Goal: Use online tool/utility: Utilize a website feature to perform a specific function

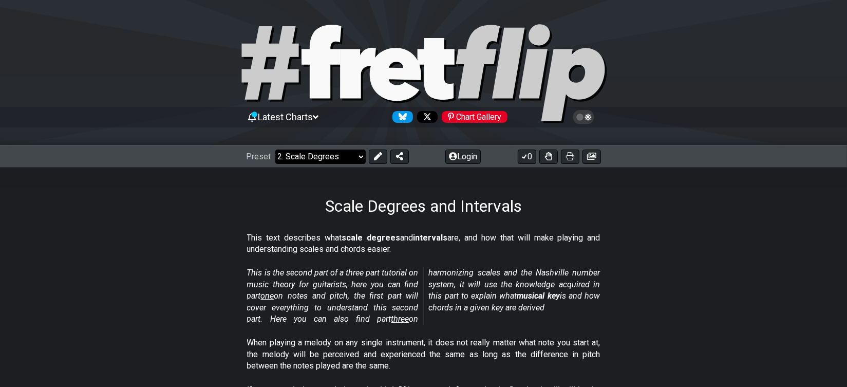
click at [275, 149] on select "Welcome to #fretflip! Initial Preset Custom Preset Minor Pentatonic Major Penta…" at bounding box center [320, 156] width 90 height 14
click option "Welcome to #fretflip!" at bounding box center [0, 0] width 0 height 0
select select "/scale-degrees-and-intervals"
select select "C"
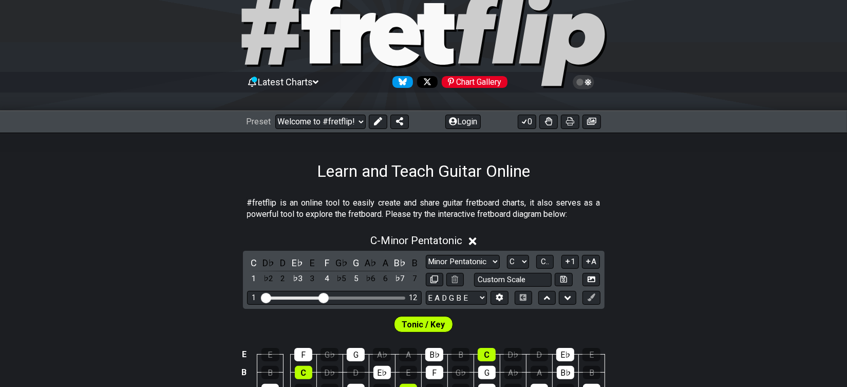
scroll to position [50, 0]
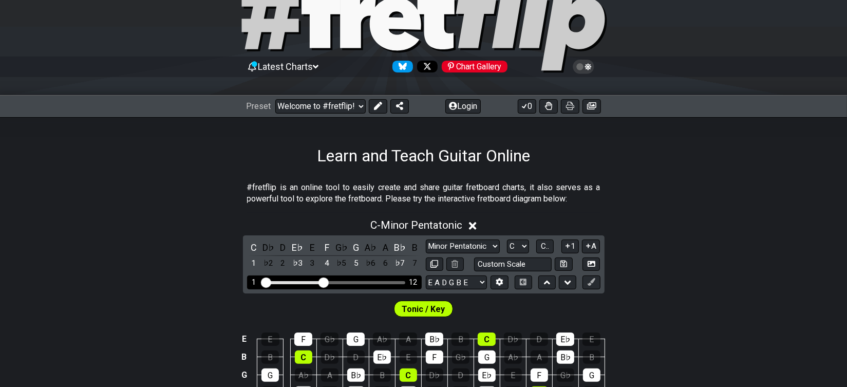
click at [272, 281] on input "Visible fret range" at bounding box center [334, 281] width 146 height 0
drag, startPoint x: 311, startPoint y: 262, endPoint x: 324, endPoint y: 266, distance: 13.8
click at [324, 275] on div "1 12" at bounding box center [334, 282] width 175 height 14
click at [331, 281] on input "Visible fret range" at bounding box center [334, 281] width 146 height 0
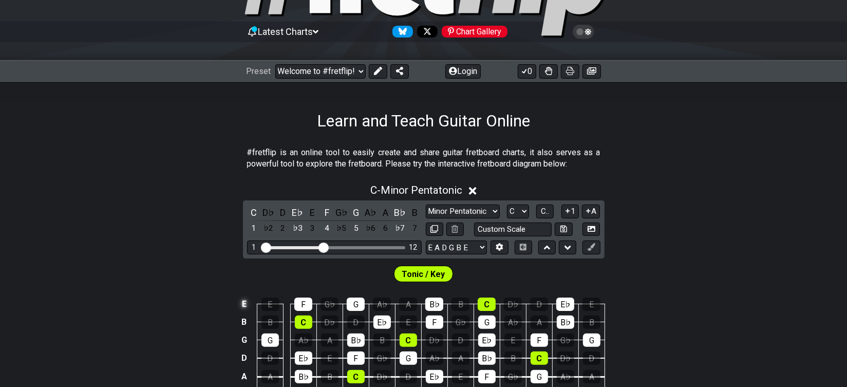
scroll to position [101, 0]
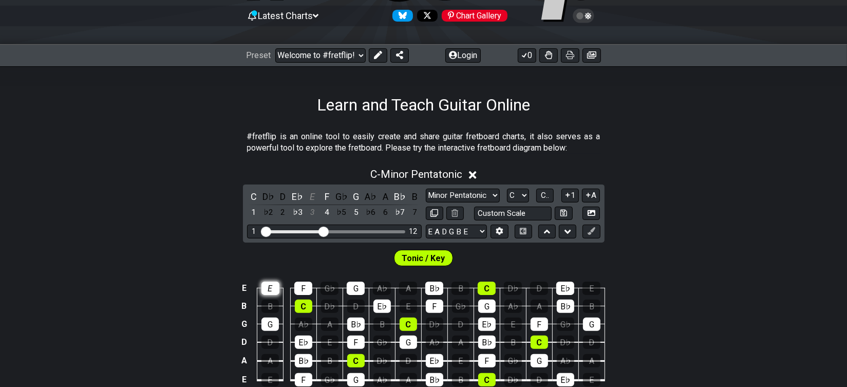
click at [279, 281] on div "E" at bounding box center [270, 287] width 18 height 13
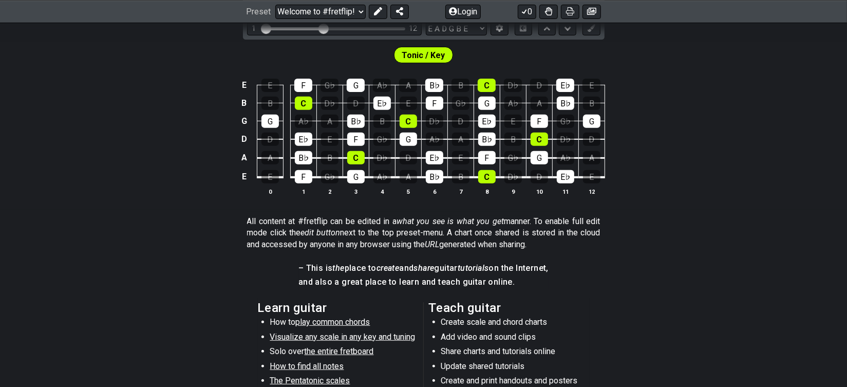
scroll to position [355, 0]
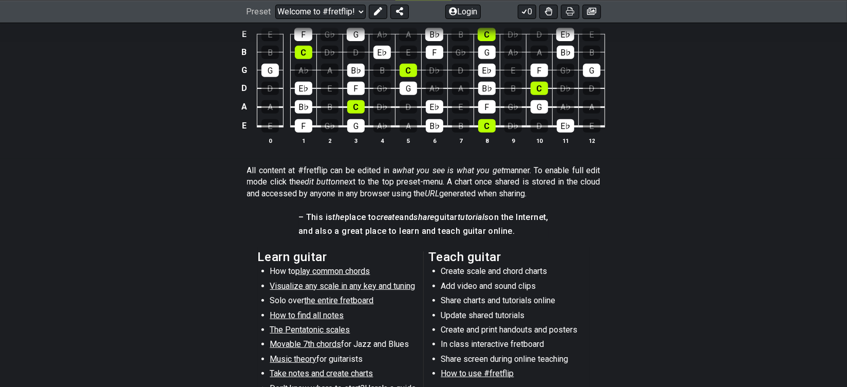
click at [295, 310] on span "How to find all notes" at bounding box center [307, 315] width 74 height 10
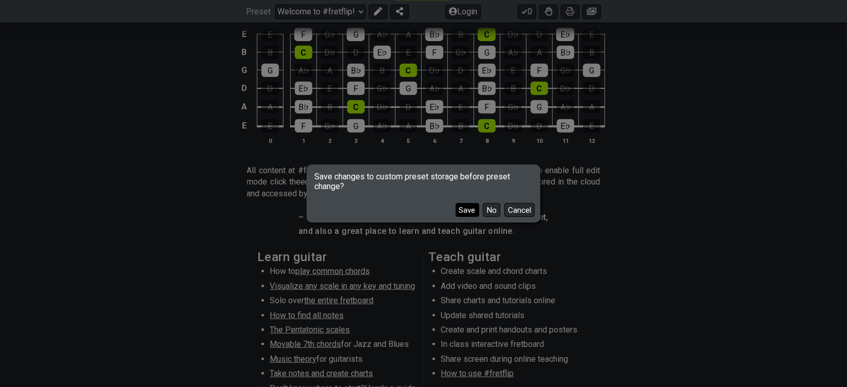
click at [462, 210] on button "Save" at bounding box center [468, 210] width 24 height 14
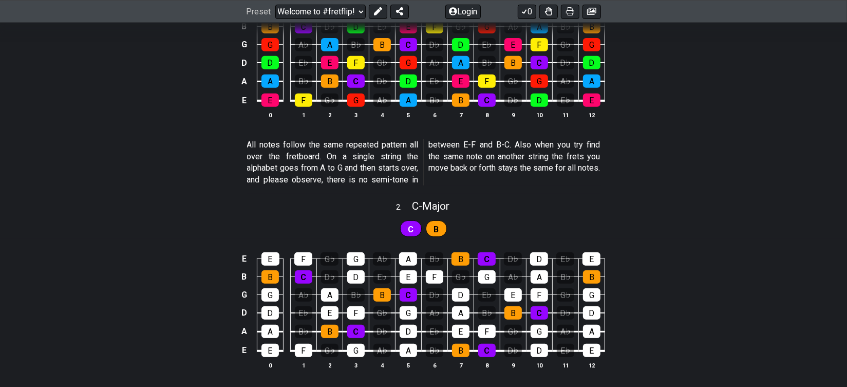
select select "/find-all-notes"
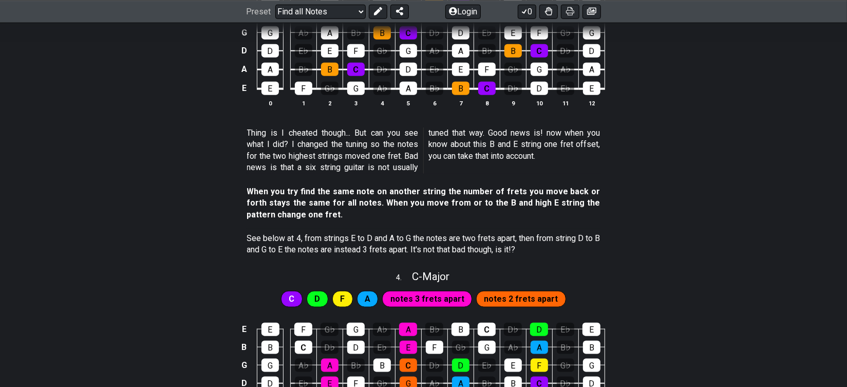
scroll to position [691, 0]
